Goal: Task Accomplishment & Management: Use online tool/utility

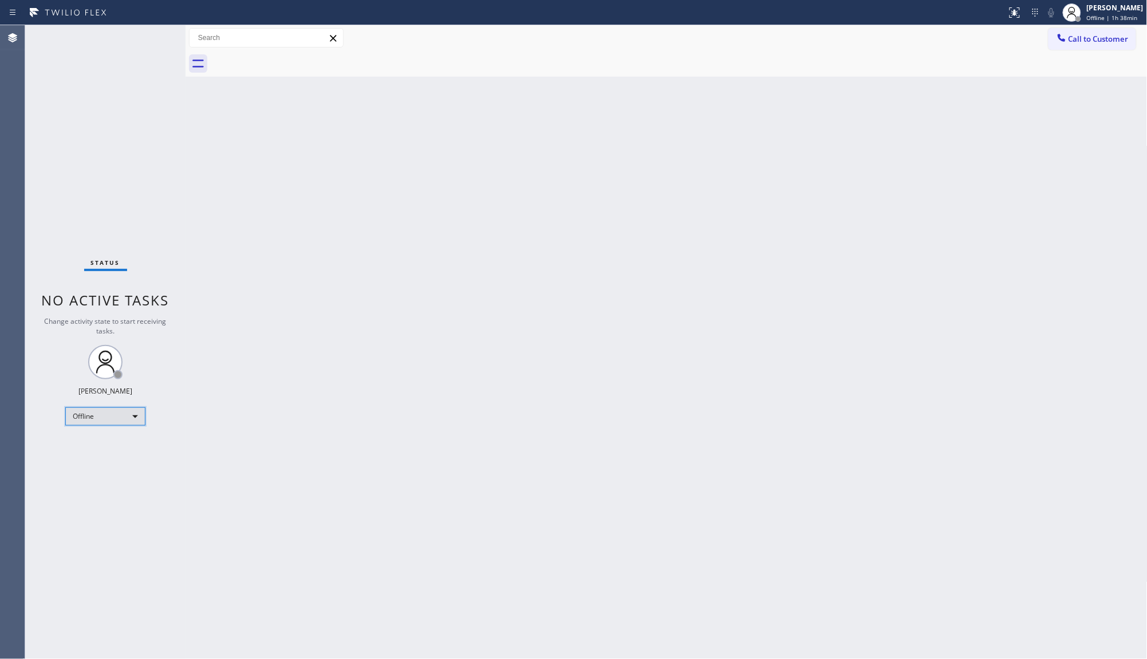
click at [116, 422] on div "Offline" at bounding box center [105, 417] width 80 height 18
click at [105, 441] on ul "Offline Available Unavailable Break" at bounding box center [104, 453] width 79 height 57
click at [105, 448] on li "Available" at bounding box center [105, 447] width 78 height 14
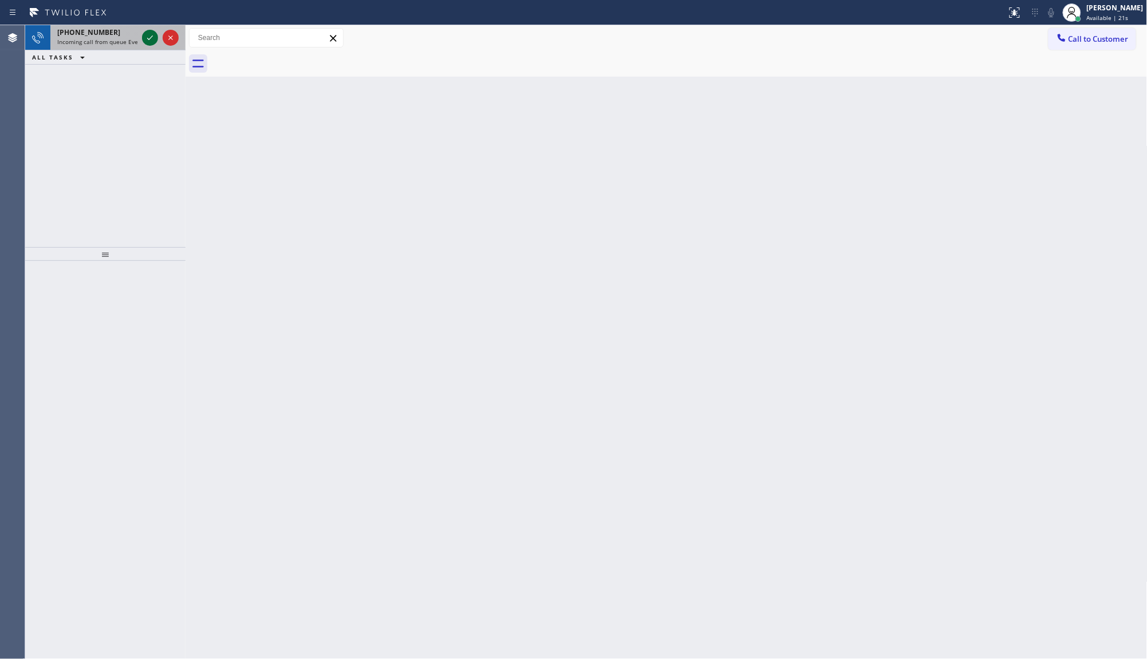
click at [156, 38] on icon at bounding box center [150, 38] width 14 height 14
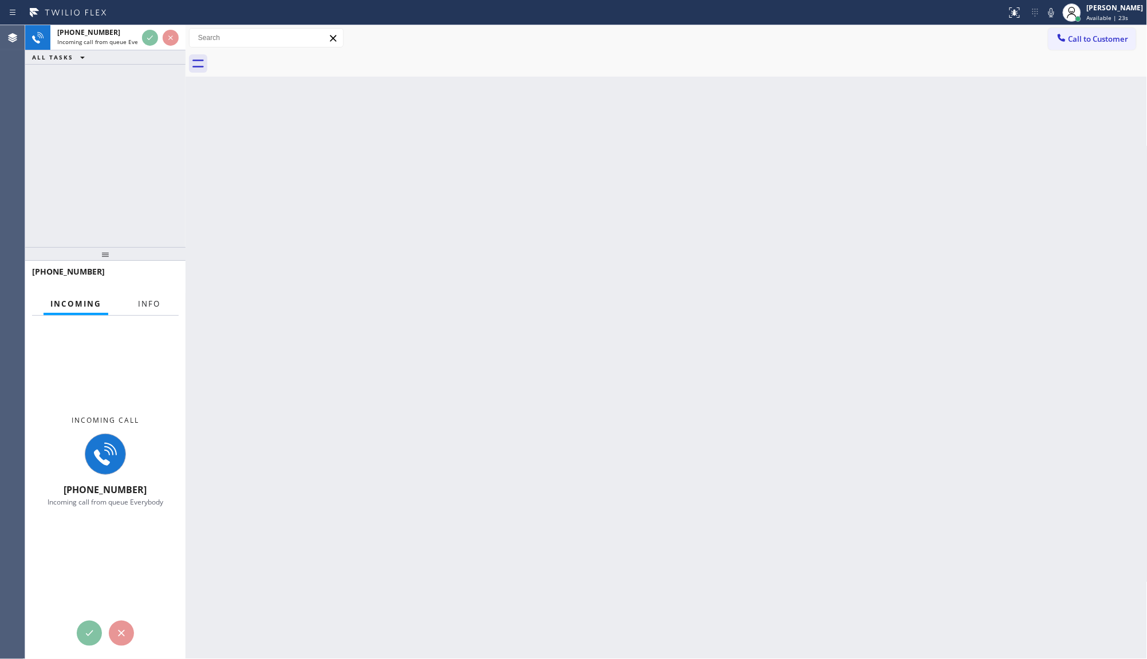
click at [160, 308] on button "Info" at bounding box center [149, 304] width 36 height 22
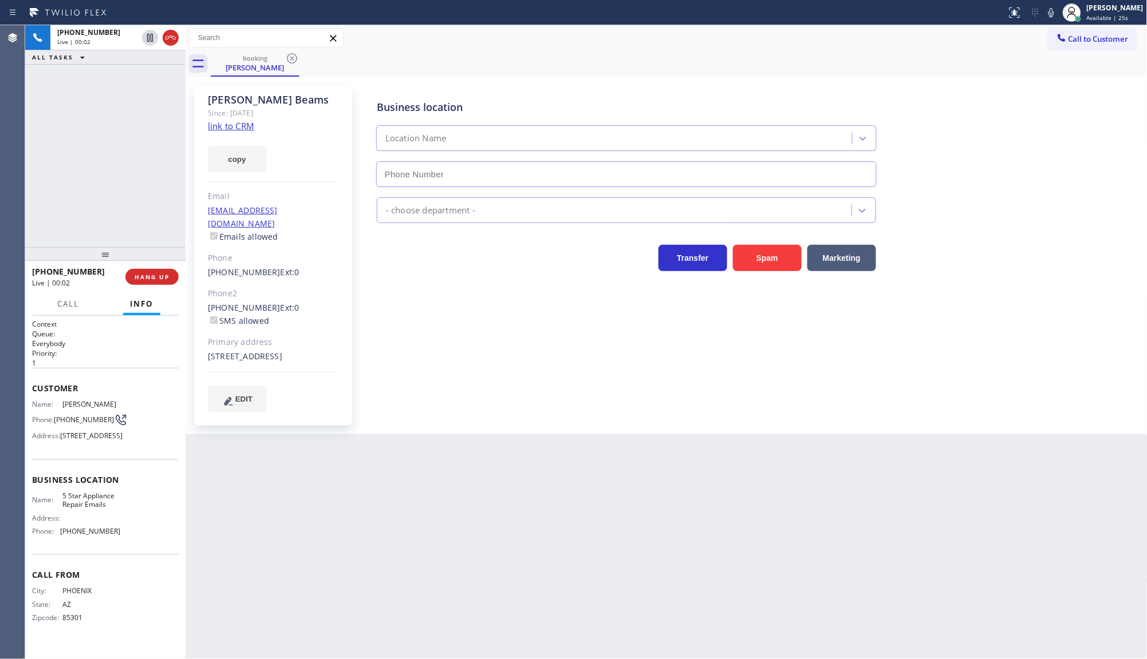
type input "(844) 735-4685"
click at [240, 127] on link "link to CRM" at bounding box center [231, 125] width 46 height 11
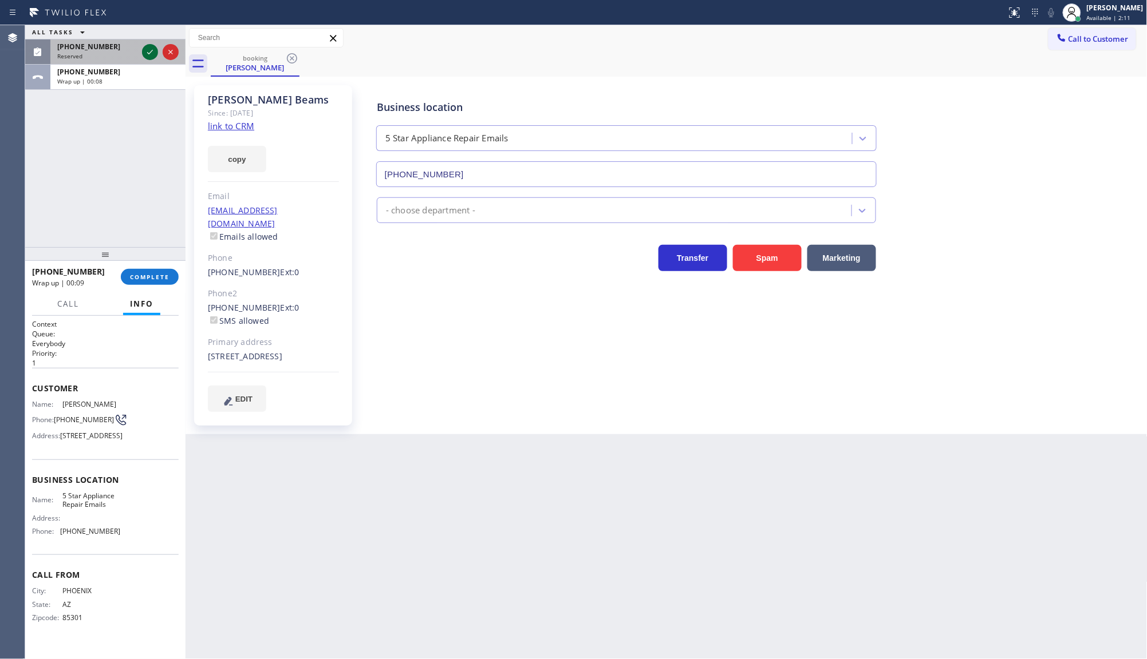
click at [148, 52] on icon at bounding box center [150, 52] width 14 height 14
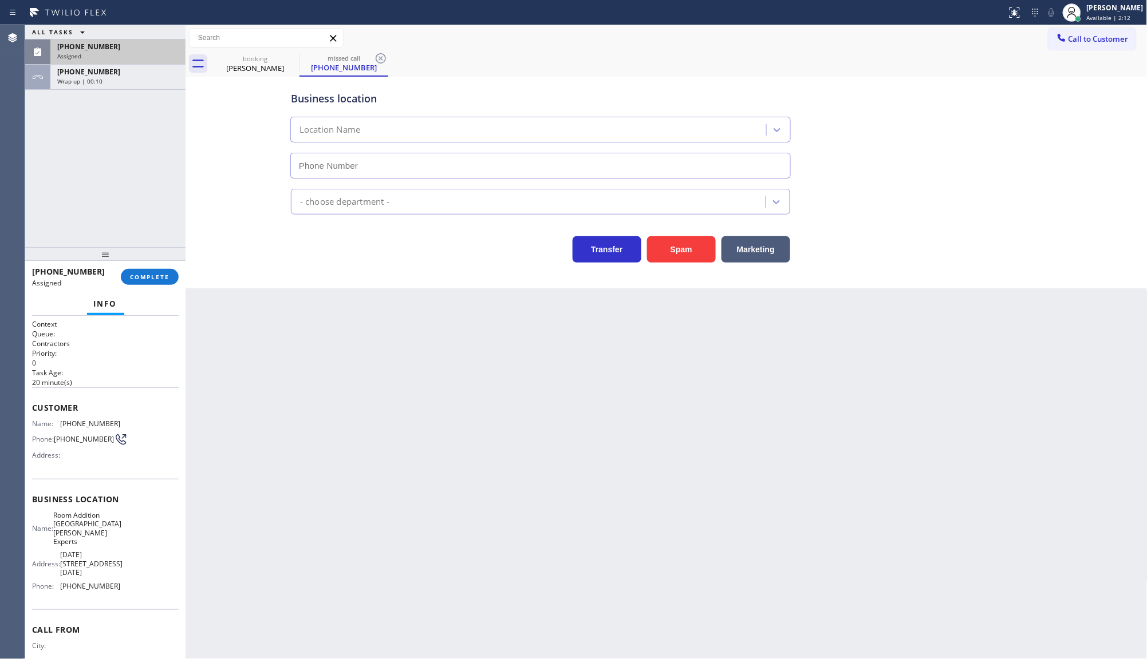
type input "(310) 455-8170"
click at [38, 402] on span "Customer" at bounding box center [105, 407] width 147 height 11
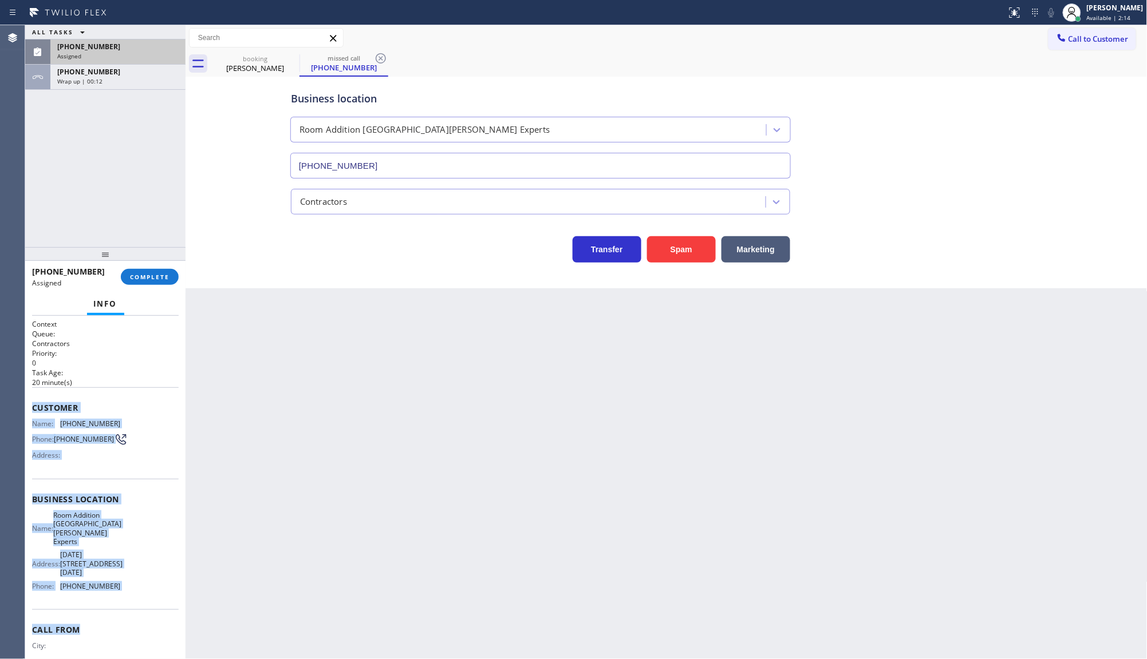
drag, startPoint x: 32, startPoint y: 407, endPoint x: 173, endPoint y: 601, distance: 239.8
click at [173, 601] on div "Context Queue: Contractors Priority: 0 Task Age: 20 minute(s) Customer Name: (4…" at bounding box center [105, 487] width 147 height 337
copy div "Customer Name: (424) 476-4266 Phone: (424) 476-4266 Address: Business location …"
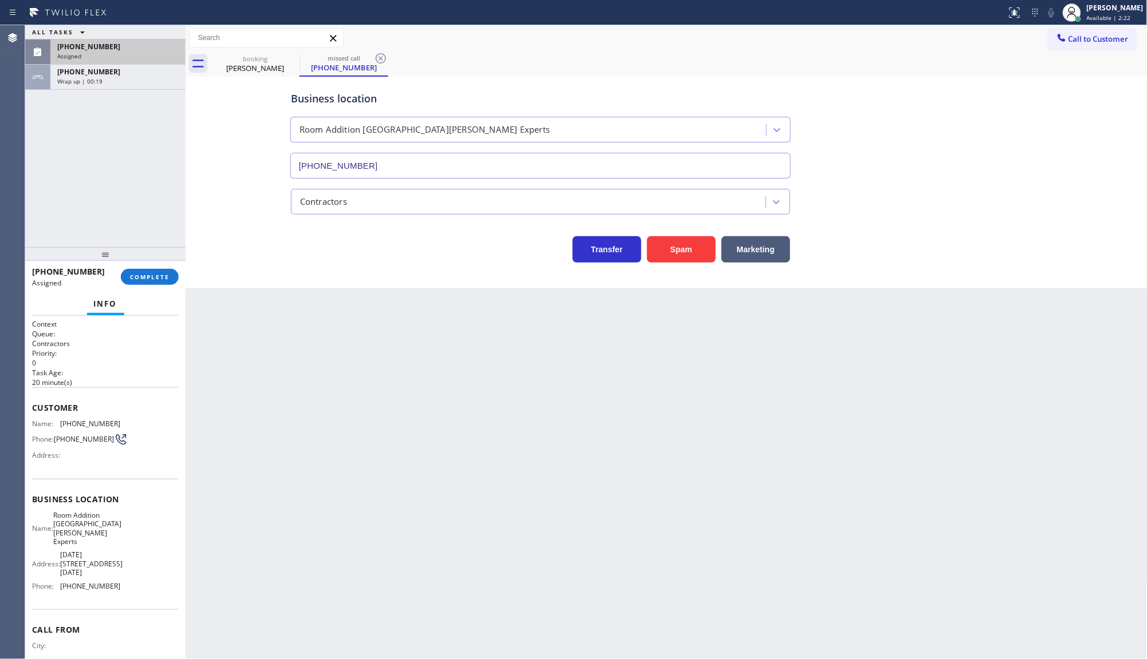
click at [86, 126] on div "ALL TASKS ALL TASKS ACTIVE TASKS TASKS IN WRAP UP (424) 476-4266 Assigned +1602…" at bounding box center [105, 136] width 160 height 222
click at [139, 61] on div "(424) 476-4266 Assigned" at bounding box center [115, 52] width 131 height 25
drag, startPoint x: 150, startPoint y: 272, endPoint x: 151, endPoint y: 267, distance: 5.8
click at [151, 267] on div "(424) 476-4266 Assigned COMPLETE" at bounding box center [105, 277] width 147 height 30
click at [155, 270] on button "COMPLETE" at bounding box center [150, 277] width 58 height 16
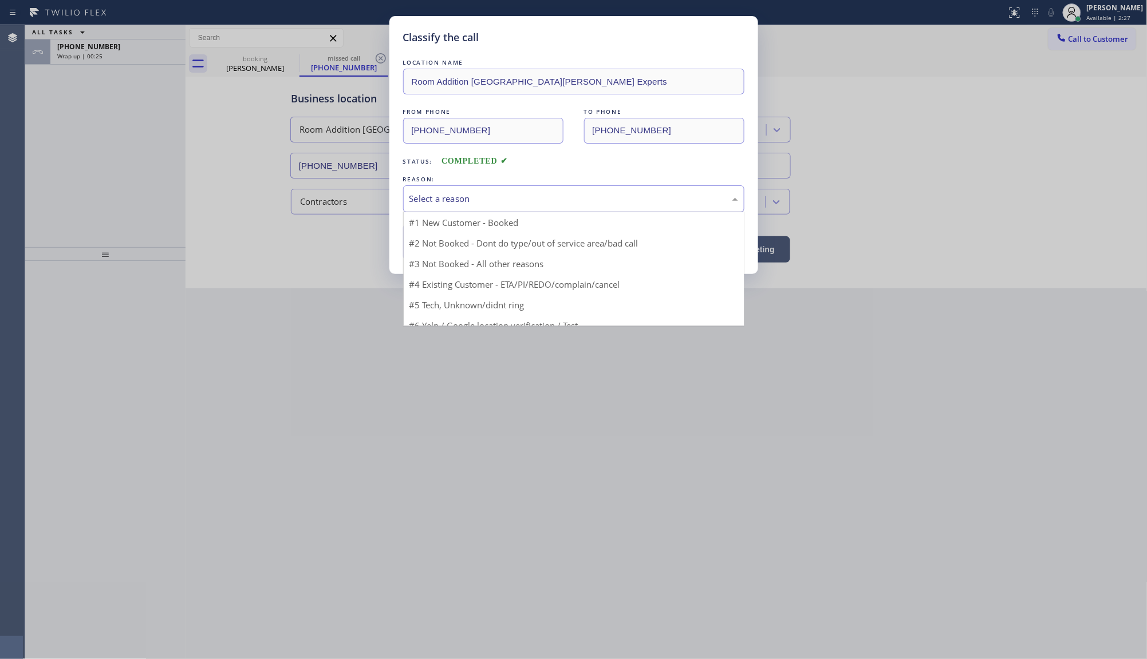
click at [433, 193] on div "Select a reason" at bounding box center [573, 198] width 329 height 13
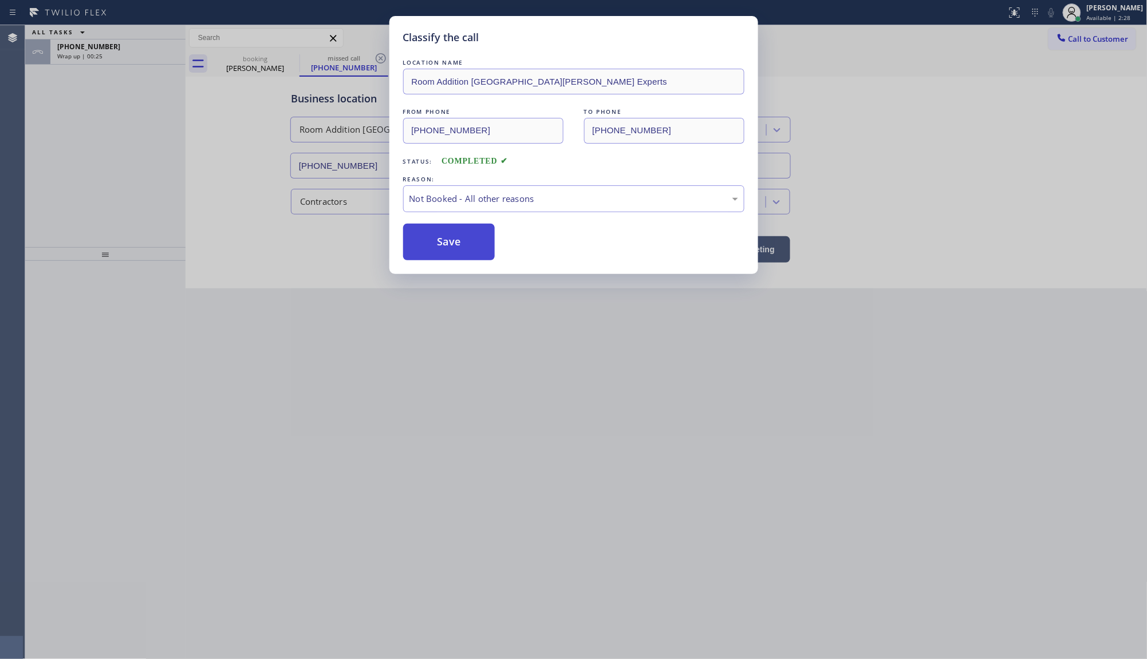
click at [420, 239] on button "Save" at bounding box center [449, 242] width 92 height 37
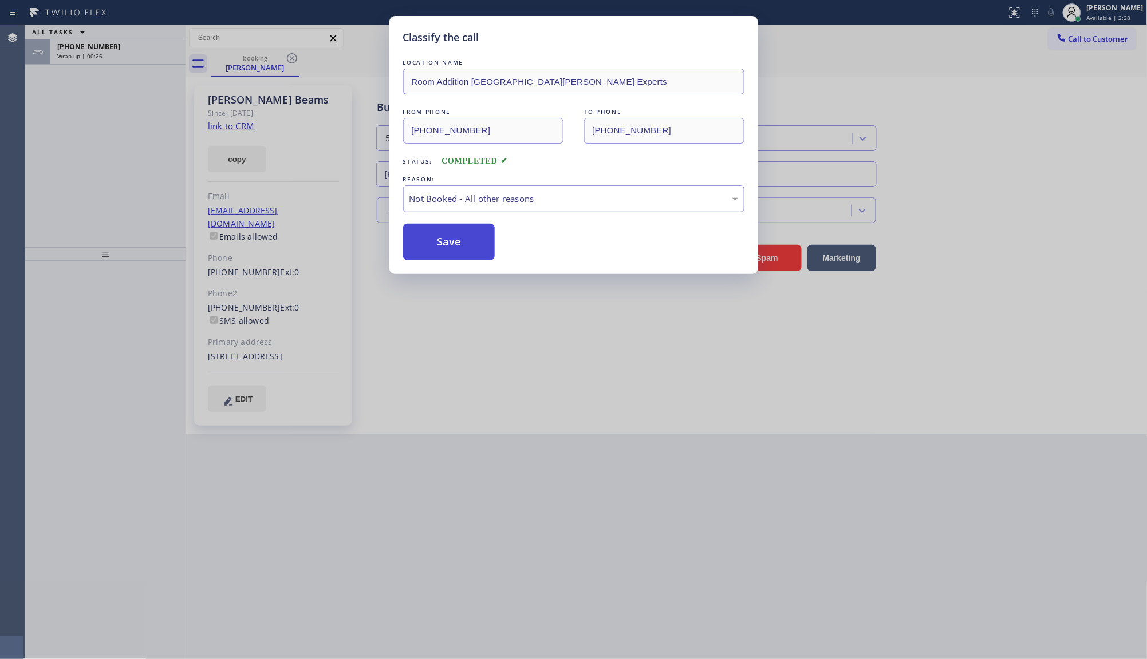
click at [420, 239] on button "Save" at bounding box center [449, 242] width 92 height 37
drag, startPoint x: 420, startPoint y: 239, endPoint x: 139, endPoint y: 113, distance: 307.5
click at [382, 229] on div "Classify the call LOCATION NAME Room Addition Santa Monica Experts FROM PHONE (…" at bounding box center [573, 329] width 1147 height 659
click at [81, 72] on div "Classify the call LOCATION NAME Room Addition Santa Monica Experts FROM PHONE (…" at bounding box center [573, 329] width 1147 height 659
click at [84, 70] on div "ALL TASKS ALL TASKS ACTIVE TASKS TASKS IN WRAP UP +16028853357 Wrap up | 00:26" at bounding box center [105, 136] width 160 height 222
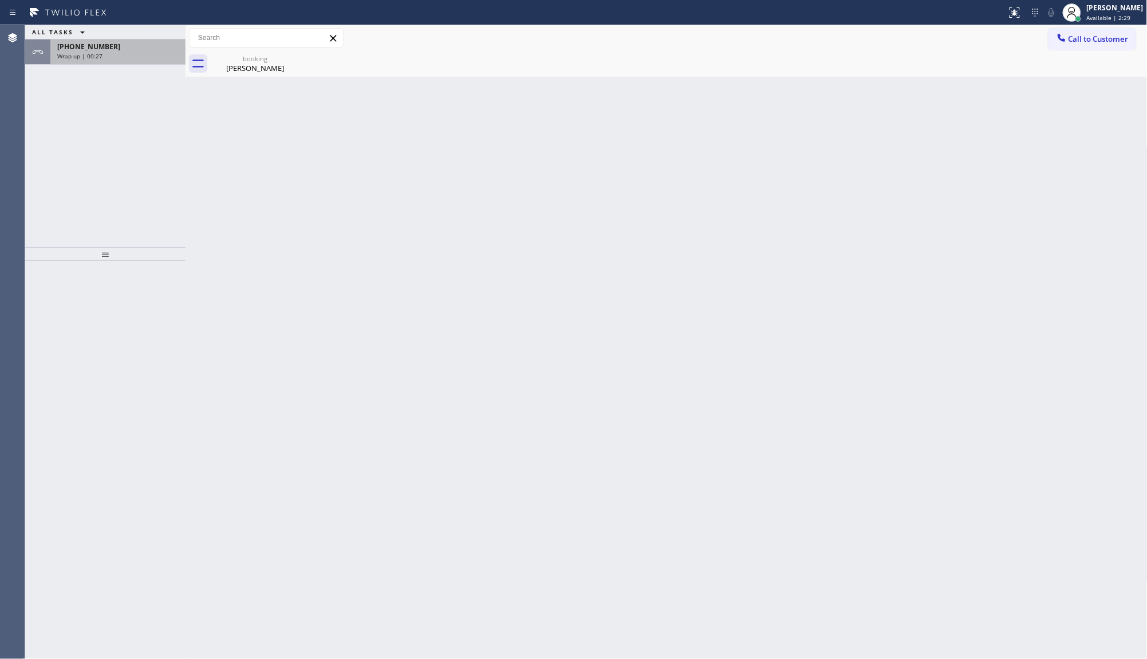
click at [88, 61] on div "+16028853357 Wrap up | 00:27" at bounding box center [115, 52] width 131 height 25
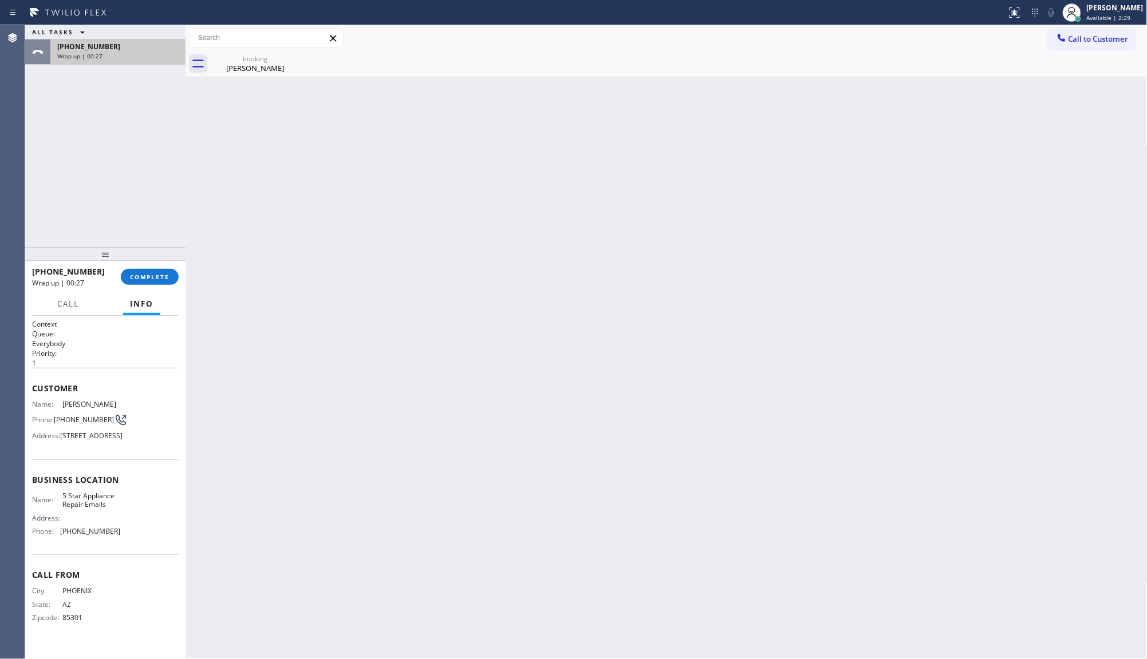
click at [88, 61] on div "+16028853357 Wrap up | 00:27" at bounding box center [115, 52] width 131 height 25
click at [89, 61] on div "+16028853357 Wrap up | 00:27" at bounding box center [115, 52] width 131 height 25
click at [90, 58] on span "Wrap up | 00:27" at bounding box center [79, 56] width 45 height 8
click at [172, 288] on div "+16028853357 Wrap up | 00:28 COMPLETE Call Info Call ended +16028853357 Wrap up…" at bounding box center [105, 460] width 160 height 399
click at [176, 282] on button "COMPLETE" at bounding box center [150, 277] width 58 height 16
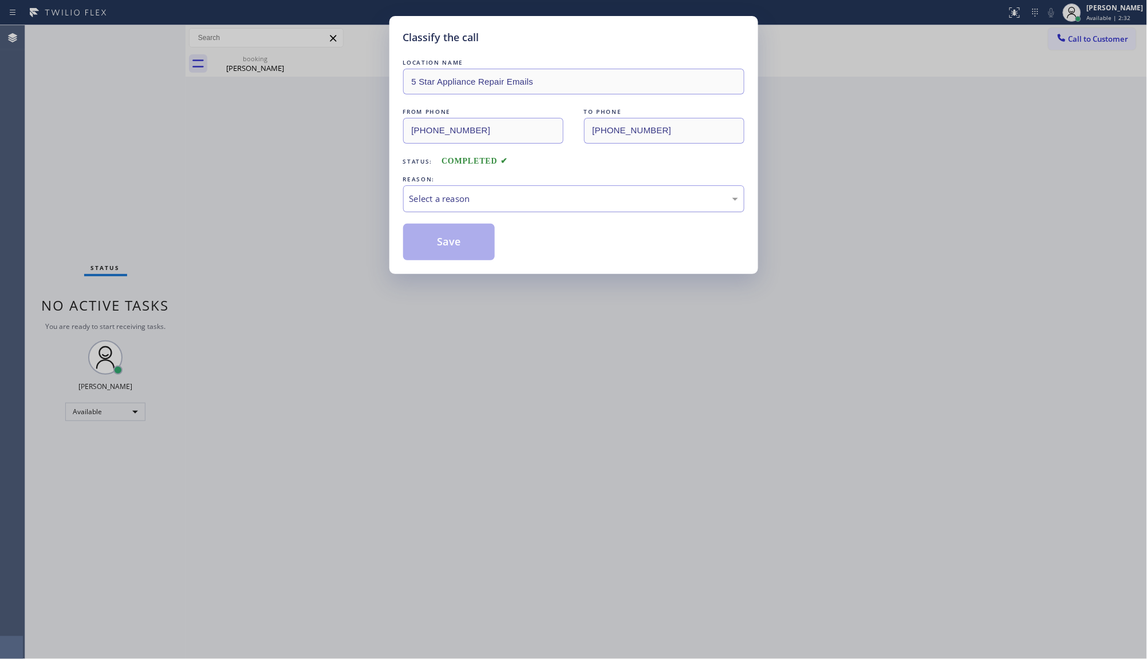
click at [457, 192] on div "Select a reason" at bounding box center [573, 198] width 329 height 13
click at [456, 227] on button "Save" at bounding box center [449, 242] width 92 height 37
click at [441, 266] on div "Classify the call LOCATION NAME 5 Star Appliance Repair Emails FROM PHONE (602)…" at bounding box center [573, 145] width 369 height 258
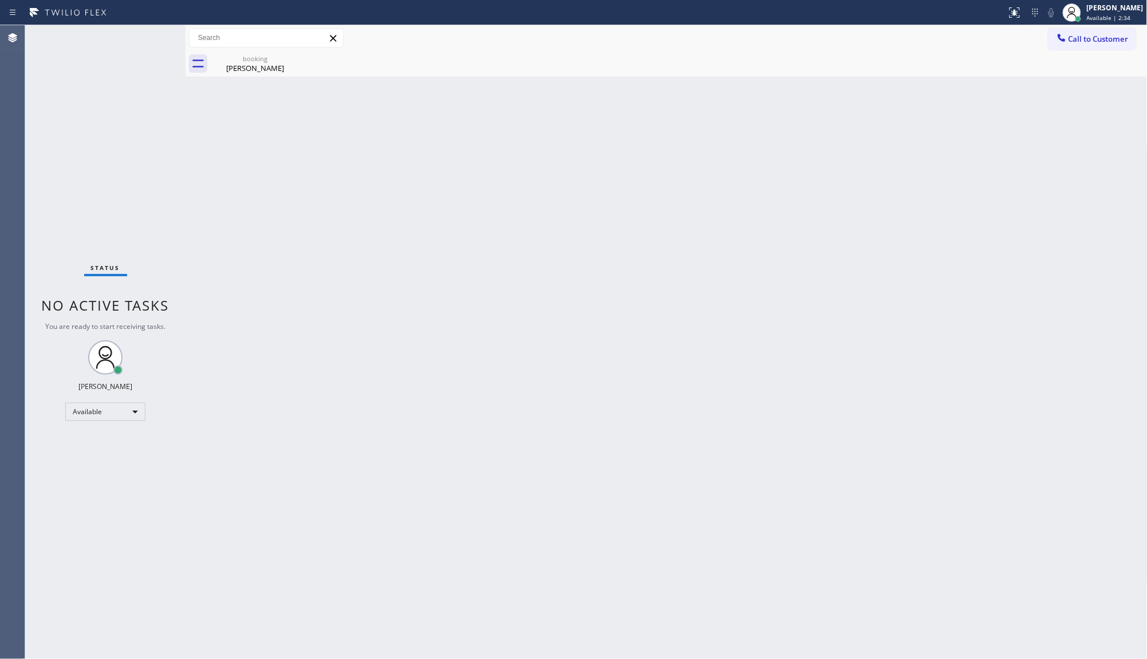
click at [444, 256] on div "Back to Dashboard Change Sender ID Customers Technicians Select a contact Outbo…" at bounding box center [666, 342] width 962 height 634
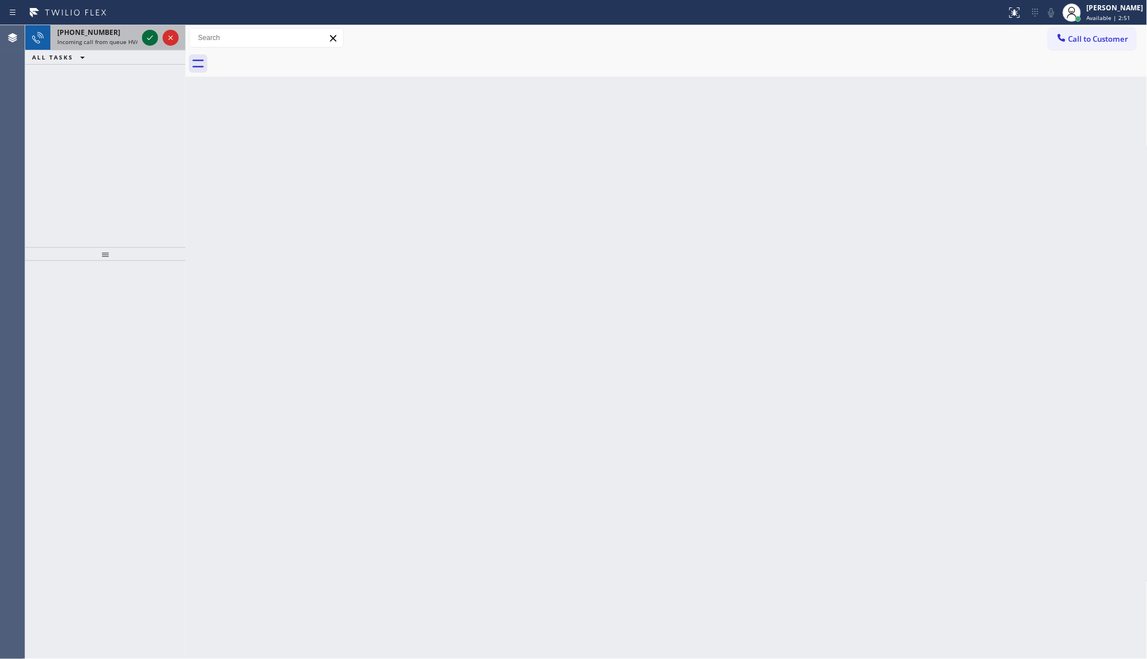
drag, startPoint x: 159, startPoint y: 39, endPoint x: 151, endPoint y: 39, distance: 8.0
click at [159, 38] on div at bounding box center [160, 37] width 41 height 25
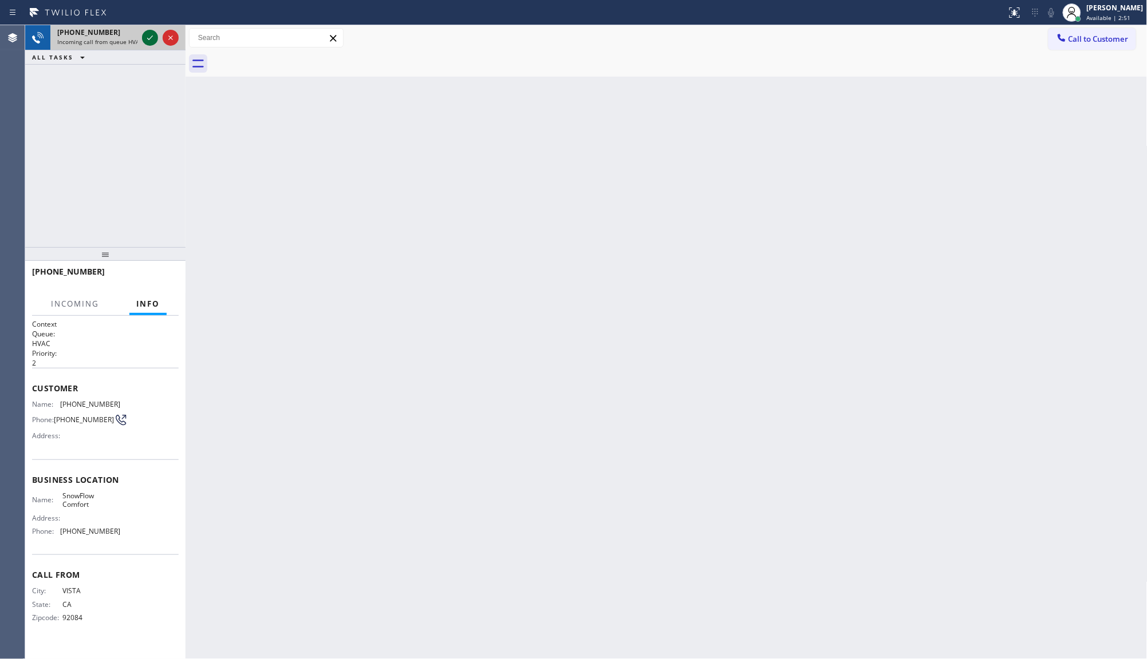
click at [149, 38] on icon at bounding box center [150, 37] width 6 height 5
click at [147, 31] on icon at bounding box center [150, 38] width 14 height 14
click at [150, 29] on div at bounding box center [160, 37] width 41 height 25
click at [150, 37] on icon at bounding box center [150, 38] width 14 height 14
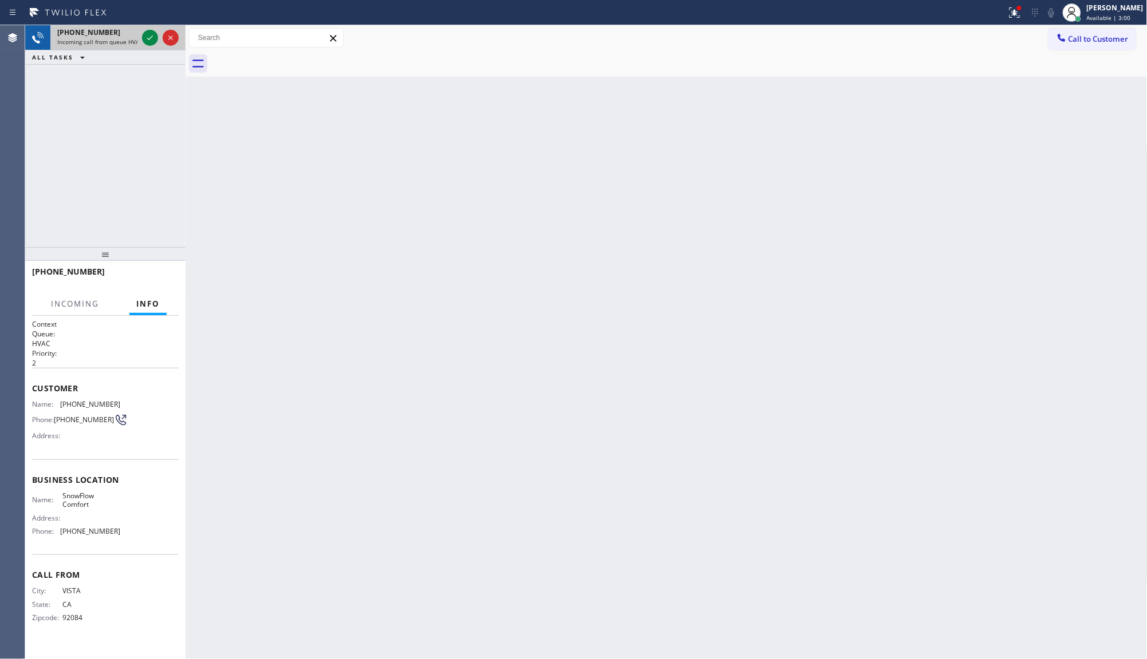
click at [162, 30] on div at bounding box center [160, 37] width 41 height 25
drag, startPoint x: 148, startPoint y: 43, endPoint x: 157, endPoint y: 32, distance: 14.6
click at [156, 33] on icon at bounding box center [150, 38] width 14 height 14
click at [152, 37] on icon at bounding box center [150, 38] width 14 height 14
click at [152, 38] on icon at bounding box center [150, 38] width 14 height 14
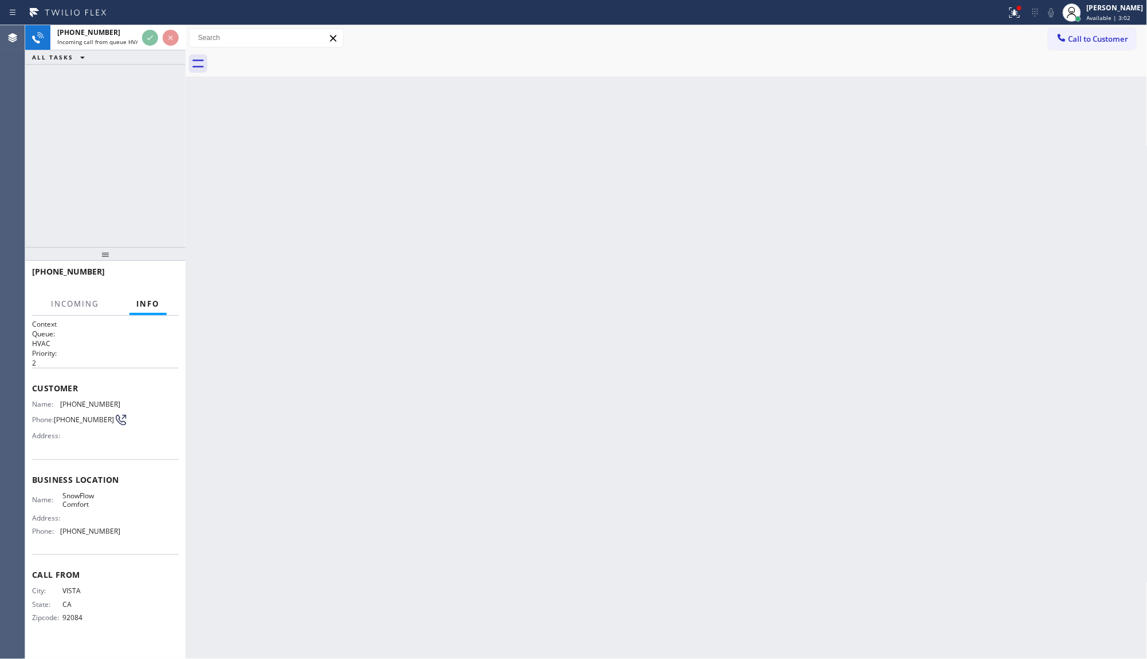
click at [152, 50] on div "+17602101044 Incoming call from queue HVAC ALL TASKS ALL TASKS ACTIVE TASKS TAS…" at bounding box center [105, 45] width 160 height 40
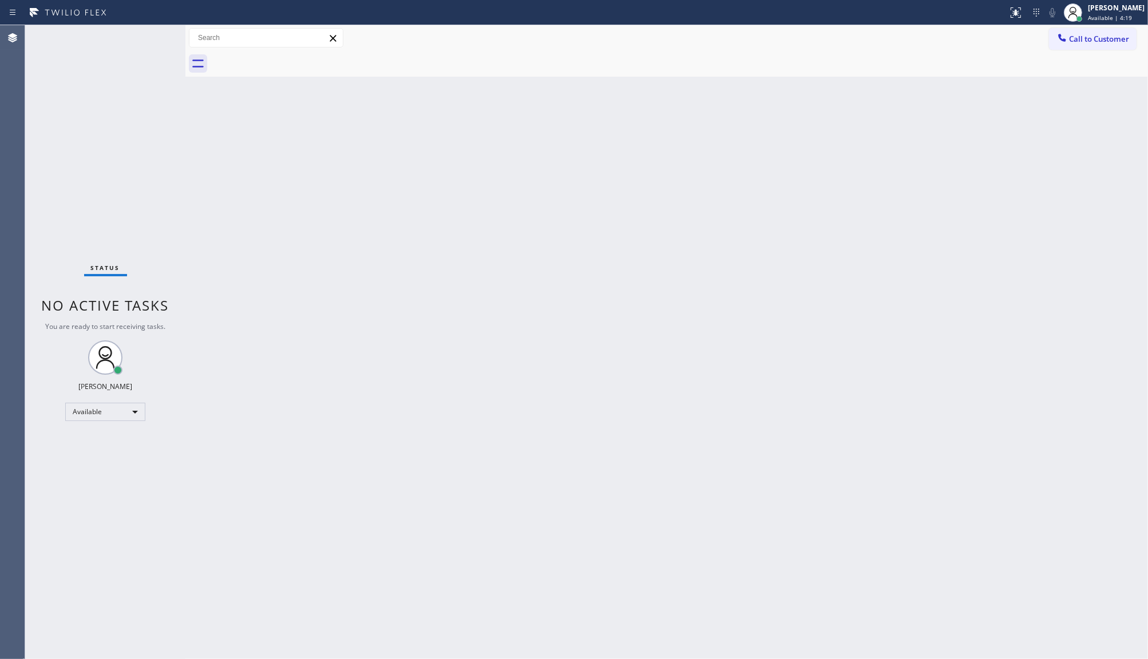
drag, startPoint x: 647, startPoint y: 542, endPoint x: 185, endPoint y: 447, distance: 471.8
click at [602, 531] on div "Back to Dashboard Change Sender ID Customers Technicians Select a contact Outbo…" at bounding box center [666, 342] width 963 height 634
click at [78, 411] on div "Available" at bounding box center [105, 412] width 80 height 18
click at [78, 456] on li "Unavailable" at bounding box center [105, 456] width 78 height 14
click at [104, 411] on div "Unavailable" at bounding box center [105, 417] width 80 height 18
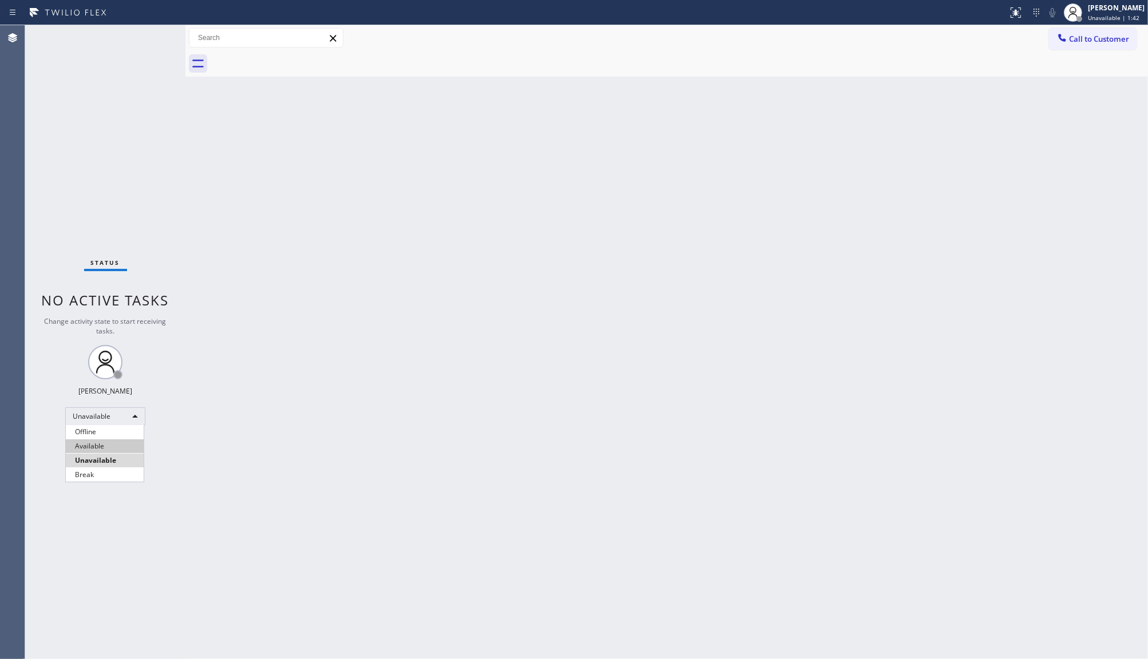
click at [96, 441] on li "Available" at bounding box center [105, 447] width 78 height 14
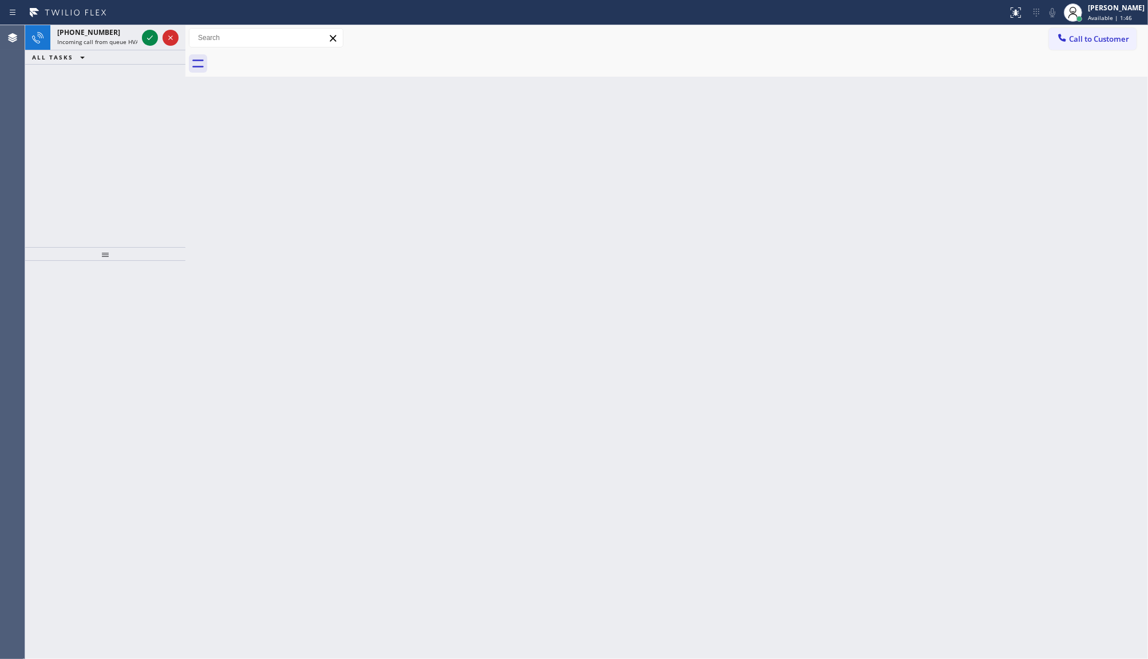
drag, startPoint x: 73, startPoint y: 135, endPoint x: 122, endPoint y: 79, distance: 74.3
click at [93, 110] on div "[PHONE_NUMBER] Incoming call from queue HVAC ALL TASKS ALL TASKS ACTIVE TASKS T…" at bounding box center [105, 136] width 160 height 222
click at [151, 39] on icon at bounding box center [150, 38] width 14 height 14
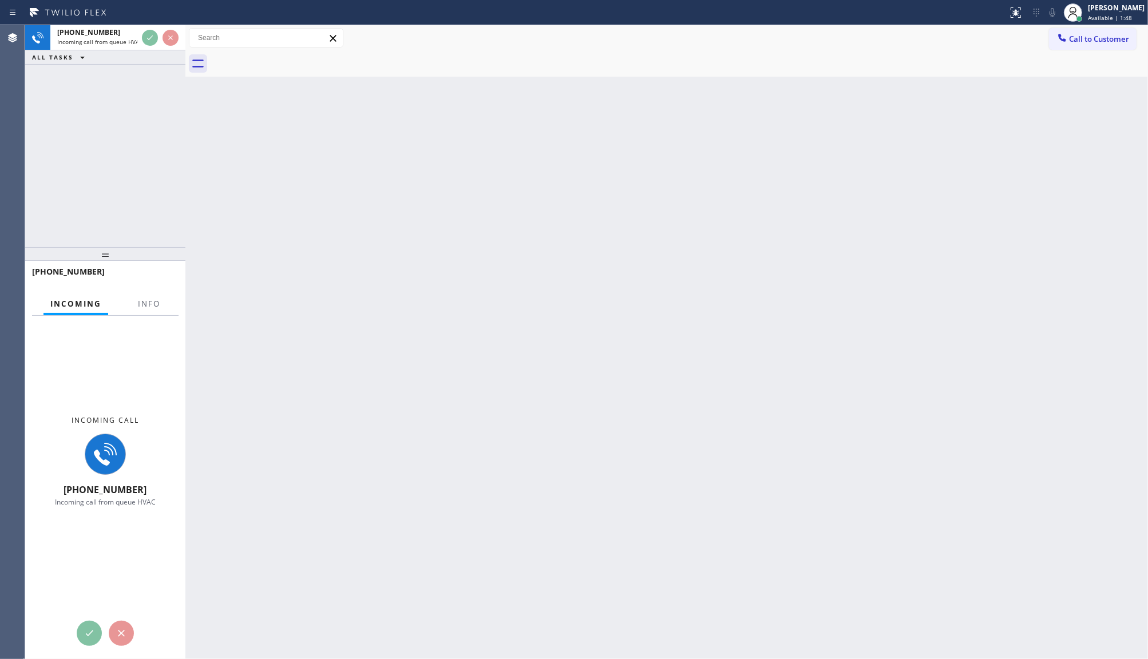
click at [153, 323] on div "Incoming call [PHONE_NUMBER] Incoming call from queue HVAC" at bounding box center [105, 461] width 160 height 291
click at [152, 302] on span "Info" at bounding box center [149, 304] width 22 height 10
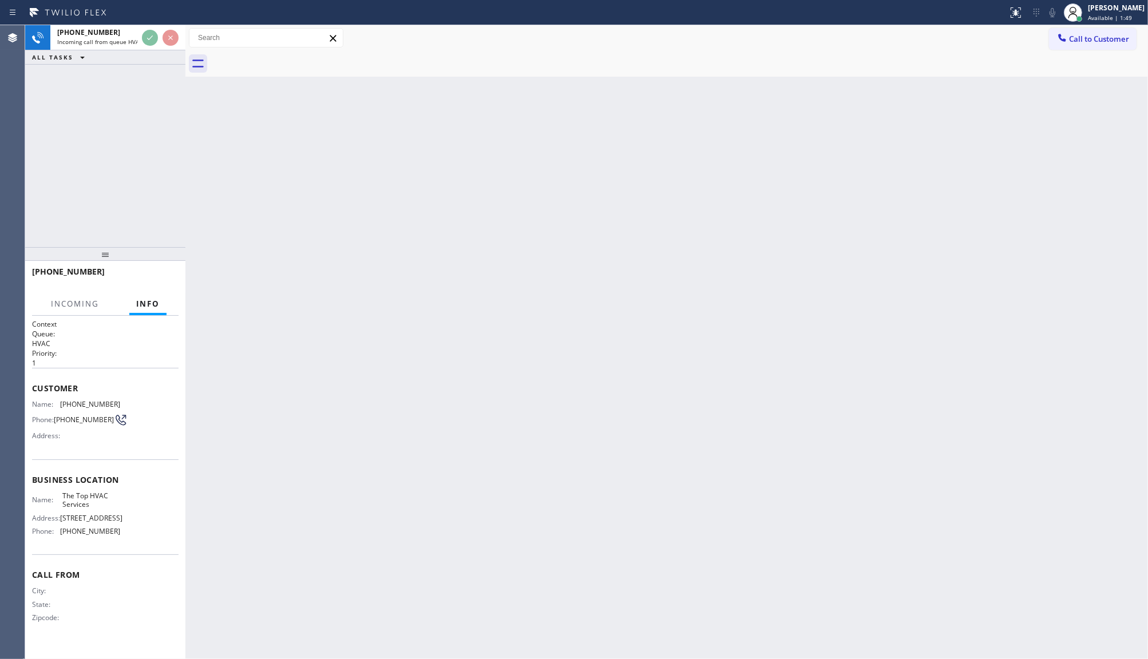
click at [152, 302] on span "Info" at bounding box center [147, 304] width 23 height 10
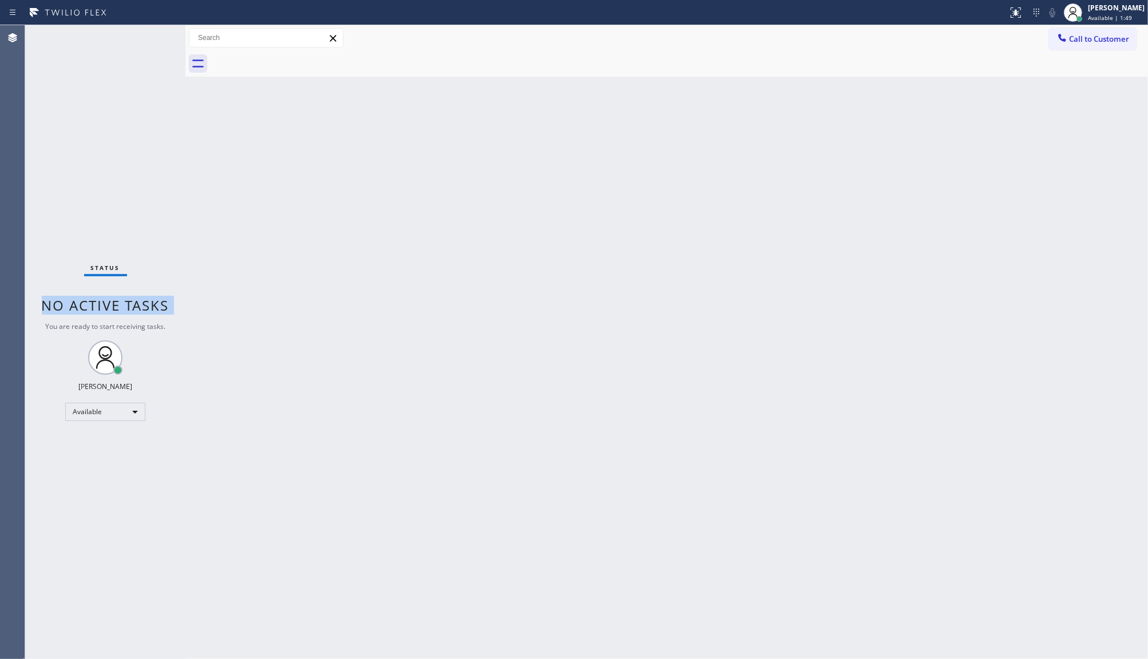
drag, startPoint x: 152, startPoint y: 302, endPoint x: 156, endPoint y: 298, distance: 6.1
click at [156, 298] on span "No active tasks" at bounding box center [106, 305] width 128 height 19
drag, startPoint x: 698, startPoint y: 311, endPoint x: 620, endPoint y: 317, distance: 78.6
click at [629, 353] on div "Back to Dashboard Change Sender ID Customers Technicians Select a contact Outbo…" at bounding box center [666, 342] width 963 height 634
click at [620, 313] on div "Back to Dashboard Change Sender ID Customers Technicians Select a contact Outbo…" at bounding box center [666, 342] width 963 height 634
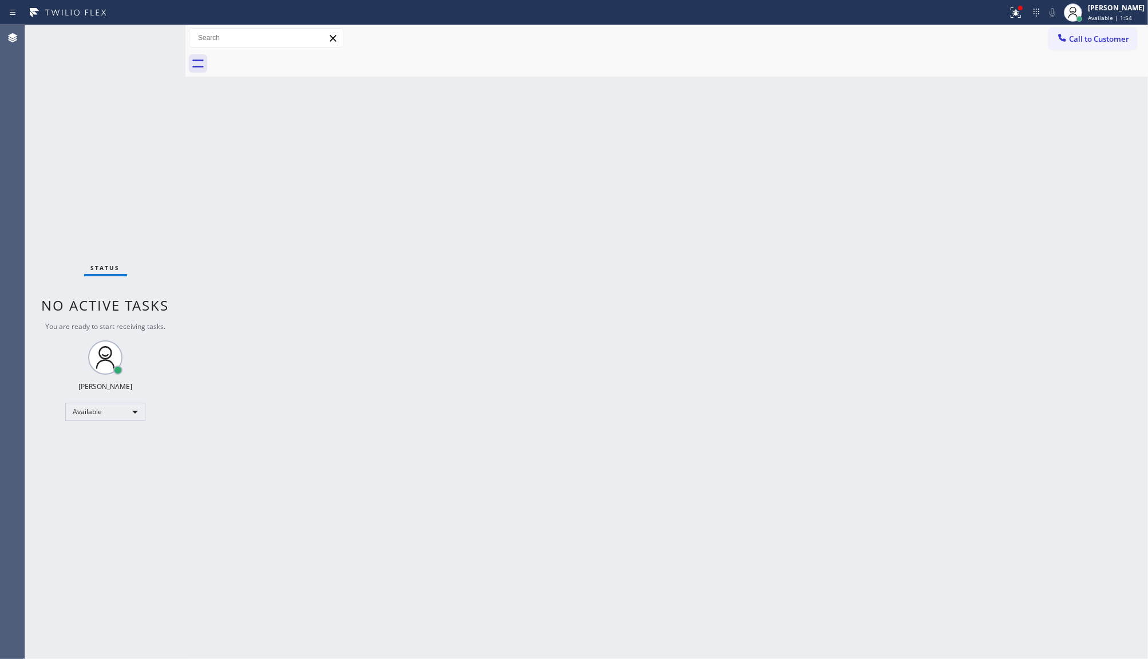
click at [620, 313] on div "Back to Dashboard Change Sender ID Customers Technicians Select a contact Outbo…" at bounding box center [666, 342] width 963 height 634
click at [688, 285] on div "Back to Dashboard Change Sender ID Customers Technicians Select a contact Outbo…" at bounding box center [666, 342] width 963 height 634
click at [1015, 9] on icon at bounding box center [1016, 13] width 14 height 14
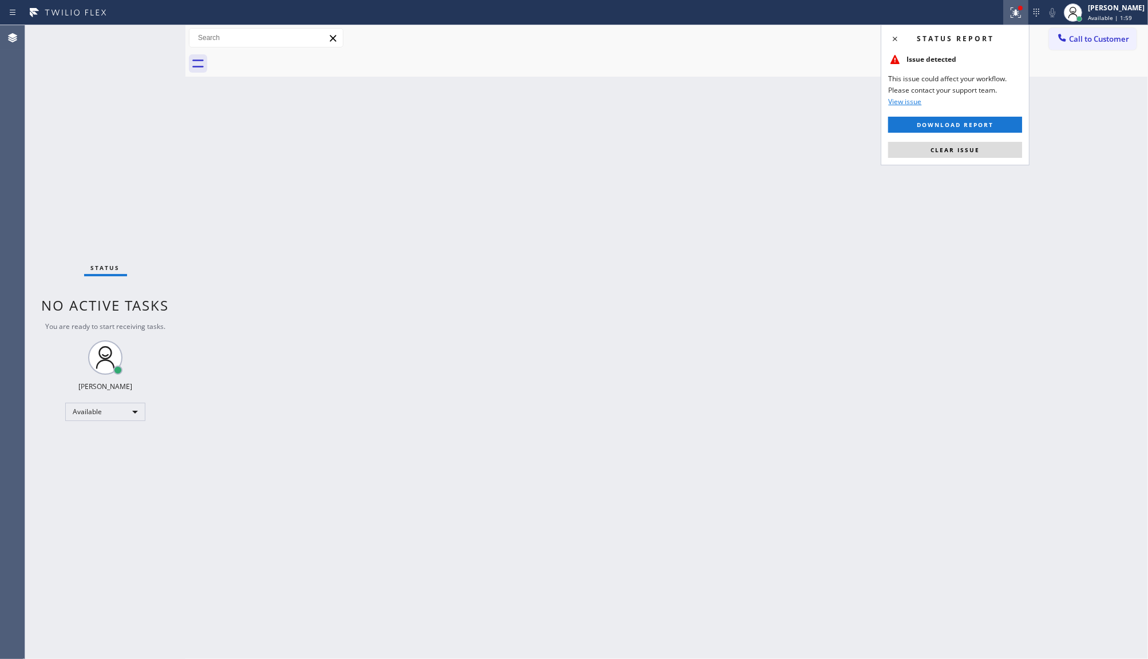
drag, startPoint x: 977, startPoint y: 158, endPoint x: 977, endPoint y: 140, distance: 17.7
click at [977, 153] on div "Status report Issue detected This issue could affect your workflow. Please cont…" at bounding box center [955, 95] width 149 height 141
click at [977, 140] on div "Status report Issue detected This issue could affect your workflow. Please cont…" at bounding box center [955, 95] width 149 height 141
click at [975, 152] on span "Clear issue" at bounding box center [955, 150] width 49 height 8
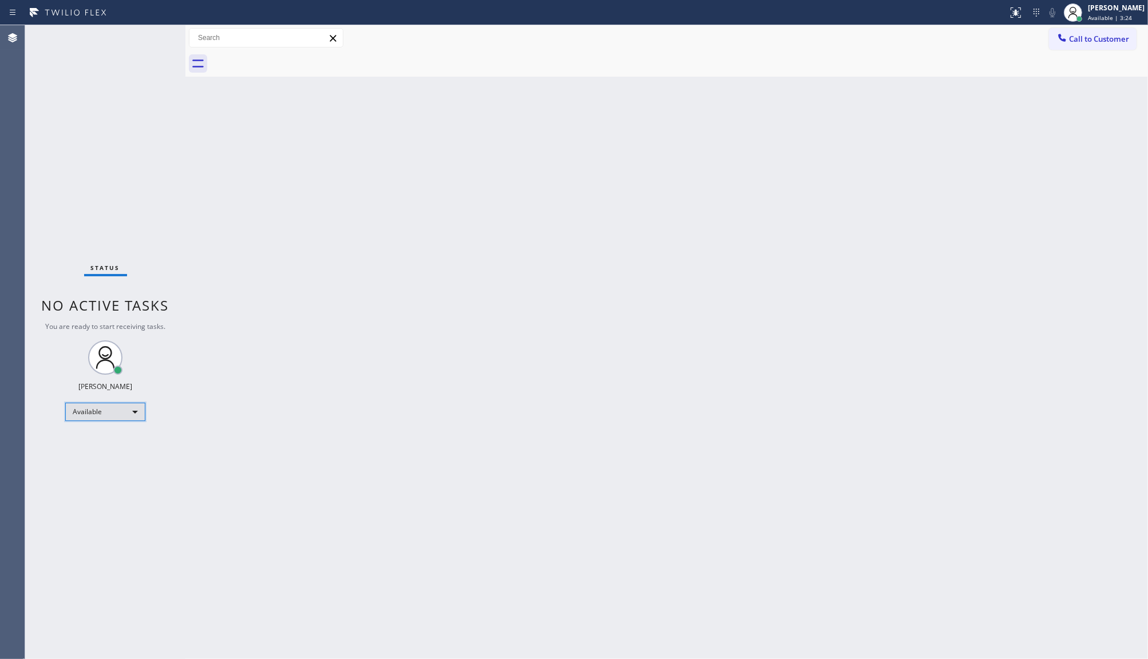
click at [81, 407] on div "Available" at bounding box center [105, 412] width 80 height 18
click at [86, 460] on li "Unavailable" at bounding box center [105, 456] width 78 height 14
click at [89, 444] on li "Available" at bounding box center [105, 447] width 78 height 14
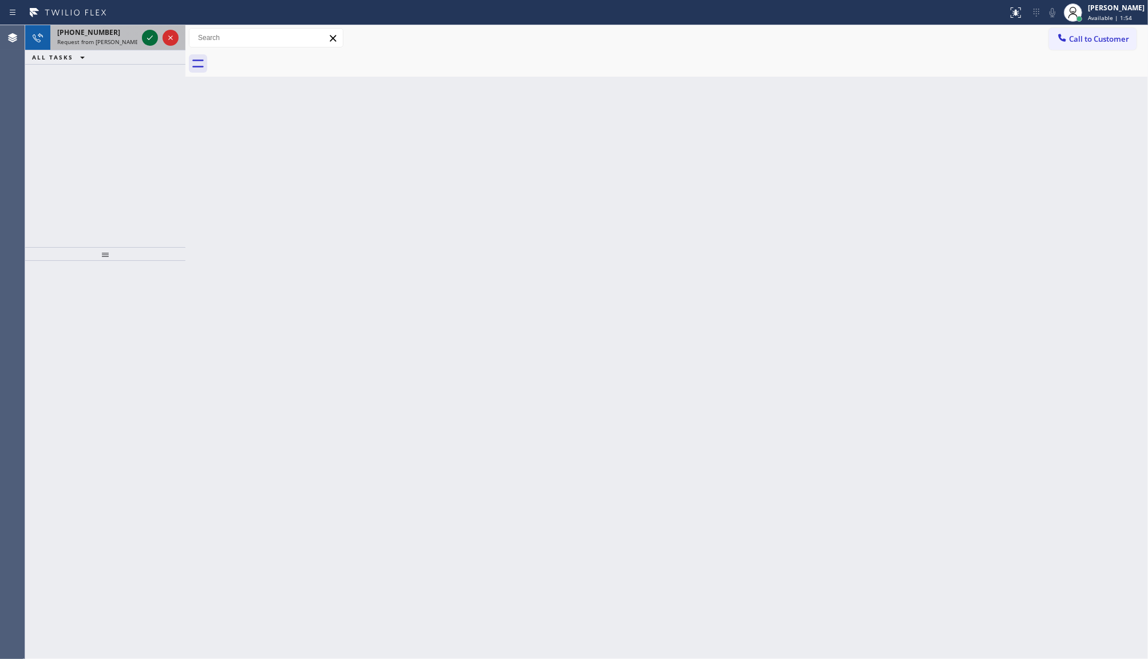
click at [150, 34] on icon at bounding box center [150, 38] width 14 height 14
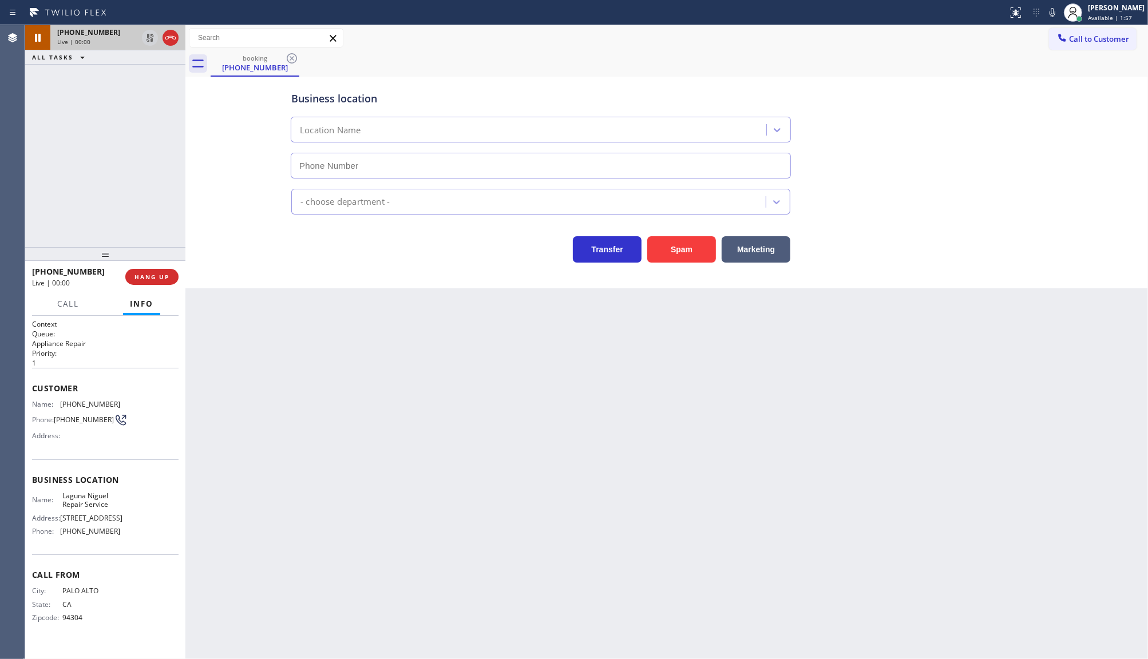
type input "[PHONE_NUMBER]"
click at [81, 117] on div "[PHONE_NUMBER] Live | 00:56 ALL TASKS ALL TASKS ACTIVE TASKS TASKS IN WRAP UP" at bounding box center [105, 136] width 160 height 222
drag, startPoint x: 62, startPoint y: 404, endPoint x: 142, endPoint y: 401, distance: 80.2
click at [142, 401] on div "Name: [PHONE_NUMBER] Phone: [PHONE_NUMBER] Address:" at bounding box center [105, 422] width 147 height 45
copy span "[PHONE_NUMBER]"
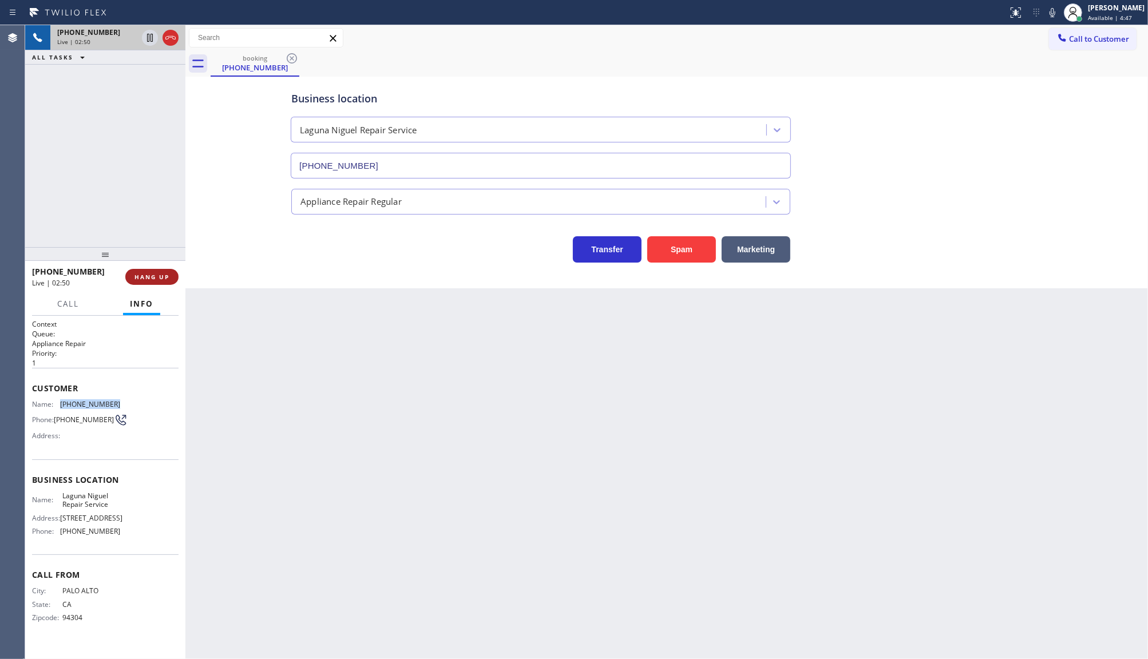
click at [161, 275] on span "HANG UP" at bounding box center [152, 277] width 35 height 8
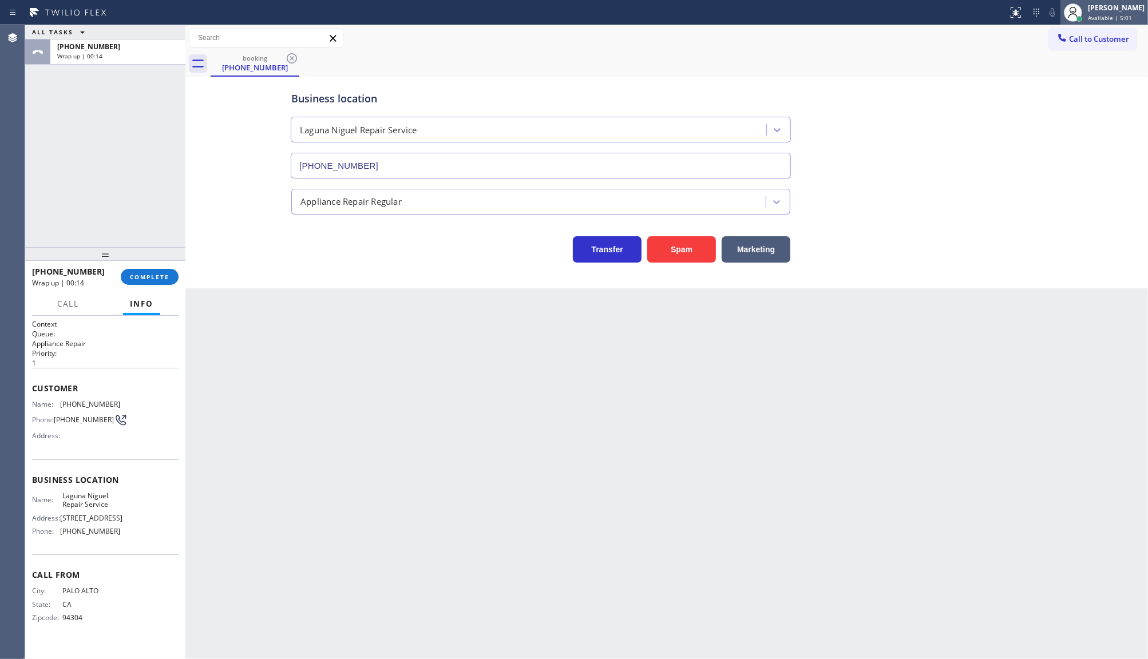
drag, startPoint x: 236, startPoint y: 304, endPoint x: 1116, endPoint y: 19, distance: 924.9
click at [1116, 19] on span "Available | 5:01" at bounding box center [1110, 18] width 44 height 8
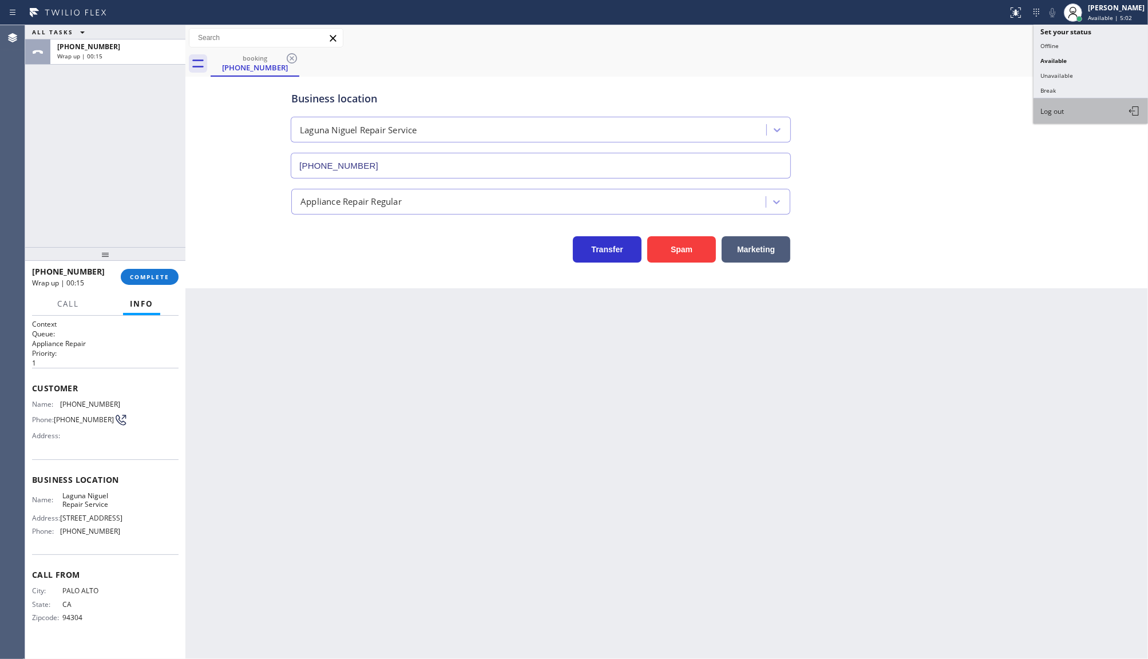
click at [1089, 113] on button "Log out" at bounding box center [1091, 110] width 114 height 25
